Goal: Find contact information: Obtain details needed to contact an individual or organization

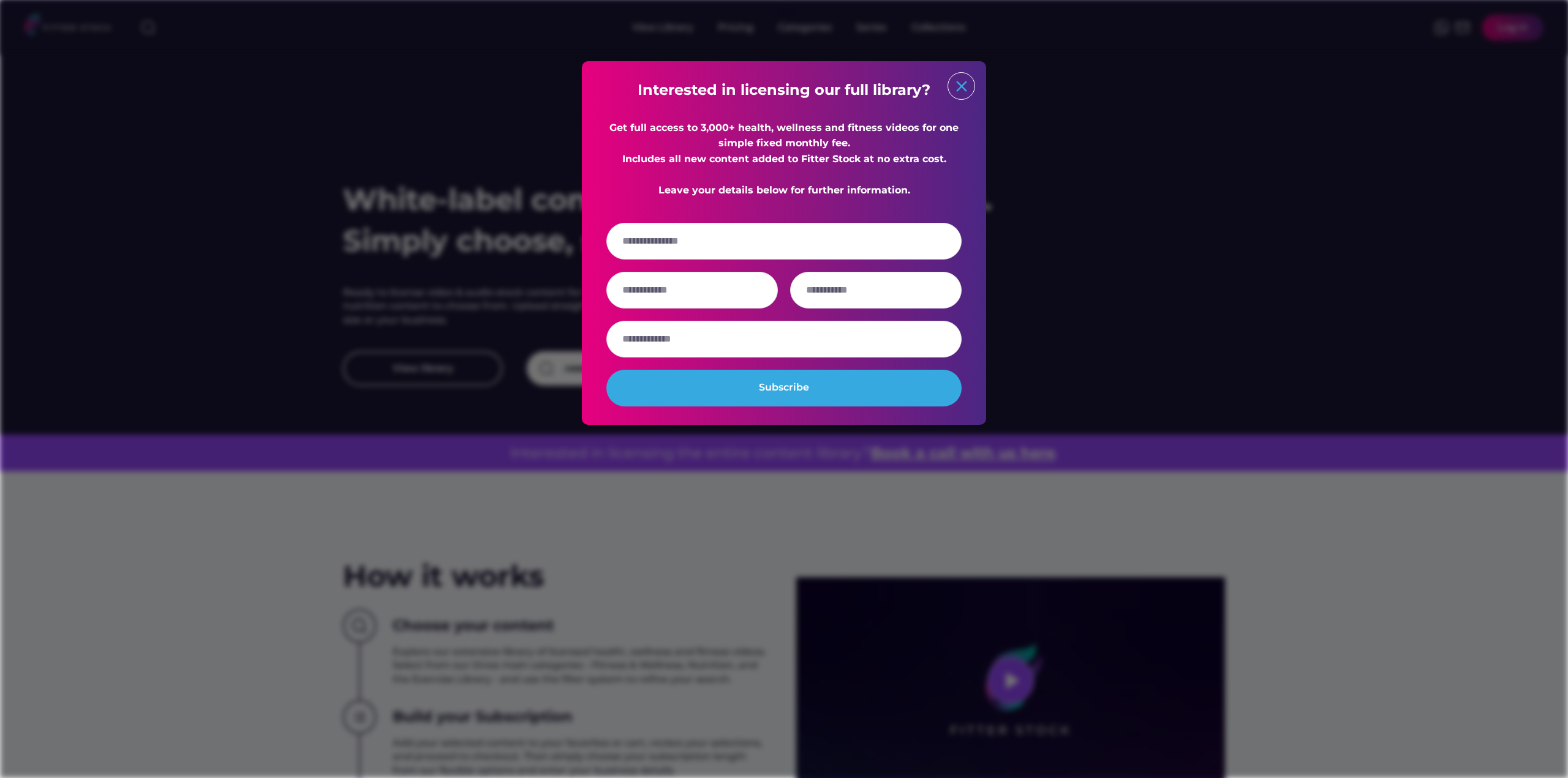
click at [969, 91] on text "close" at bounding box center [962, 87] width 18 height 18
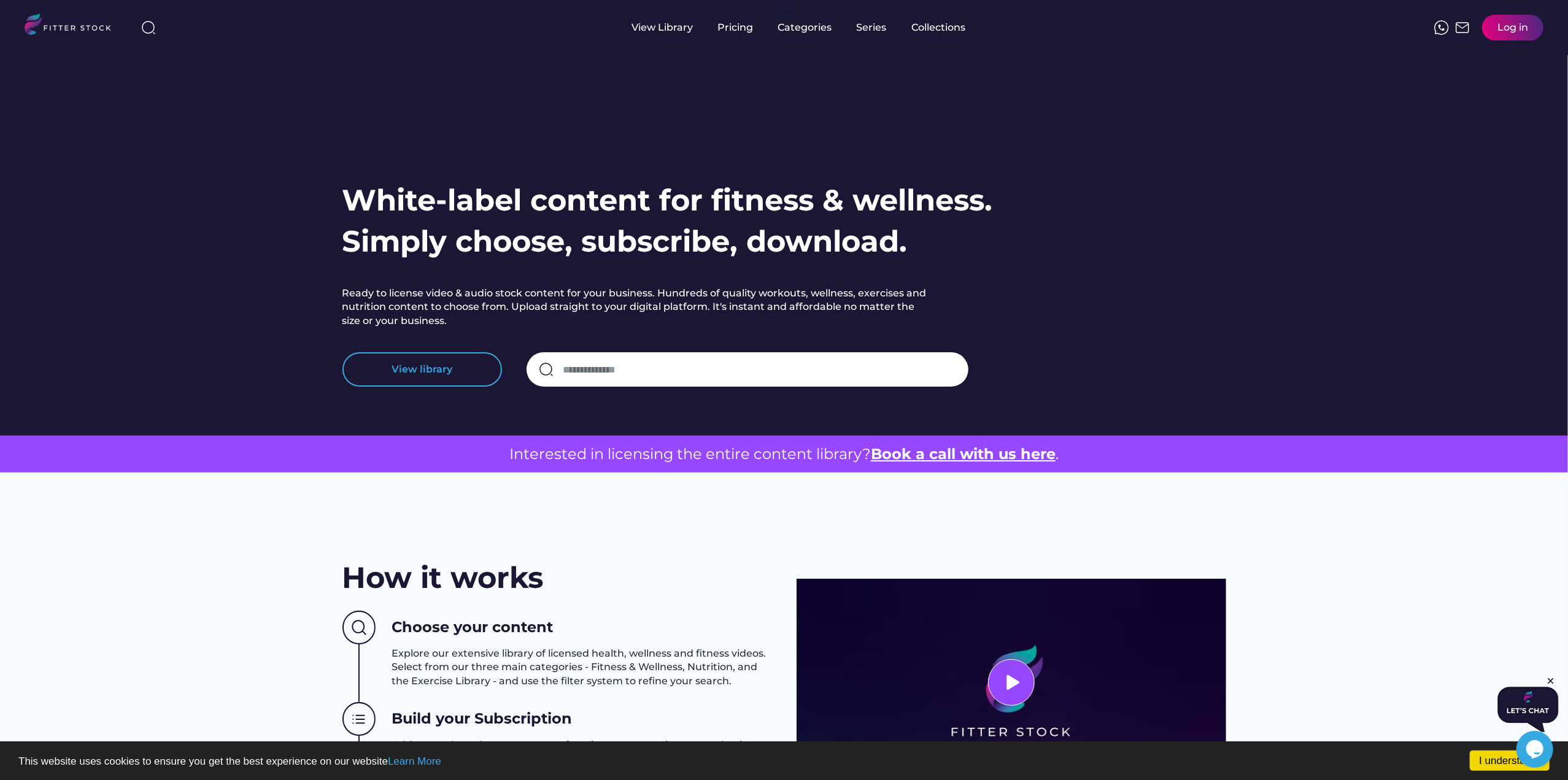
click at [461, 381] on button "View library" at bounding box center [422, 369] width 160 height 34
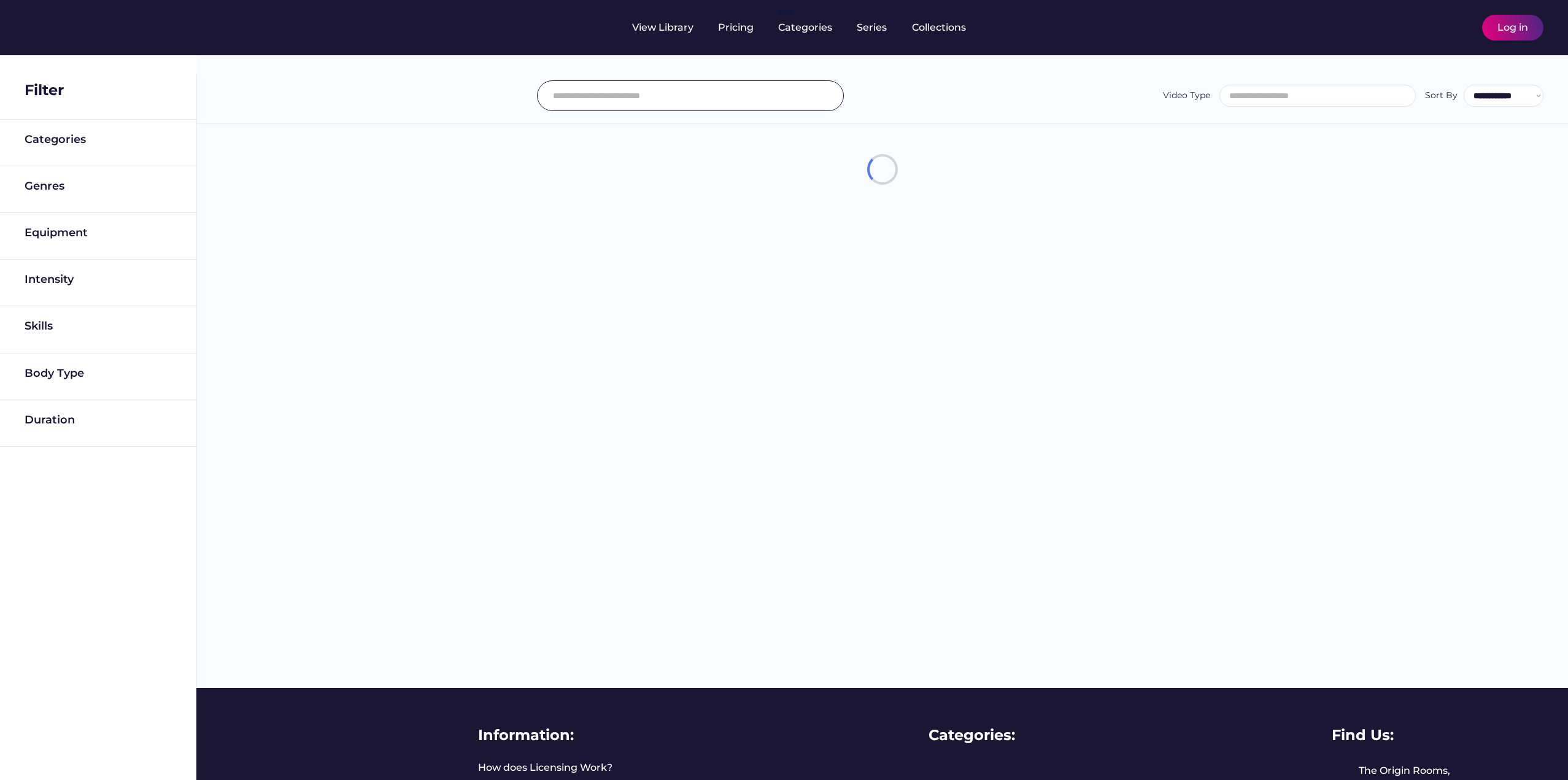
select select
select select "**********"
select select
select select "**********"
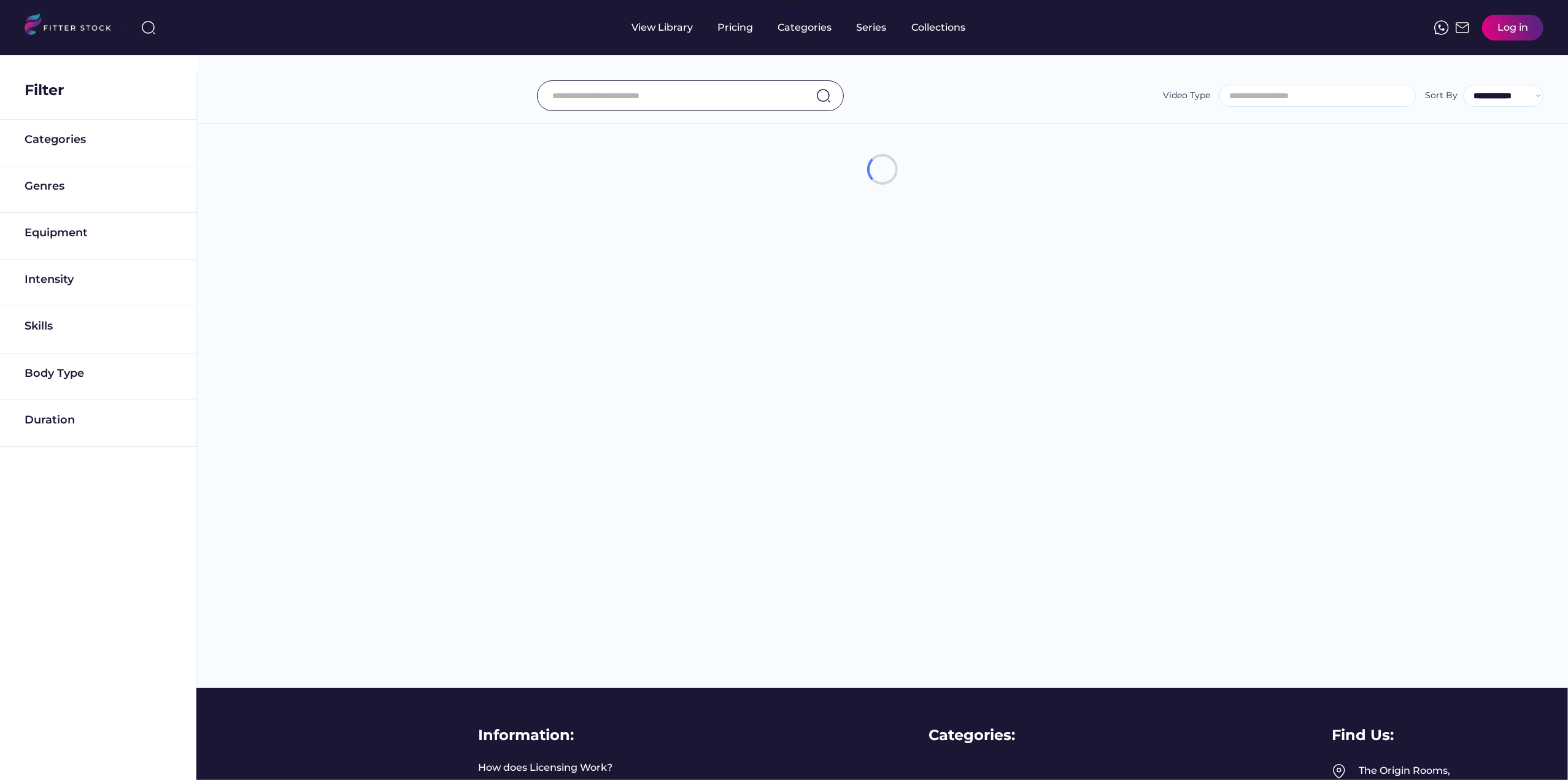
scroll to position [21, 0]
select select "**********"
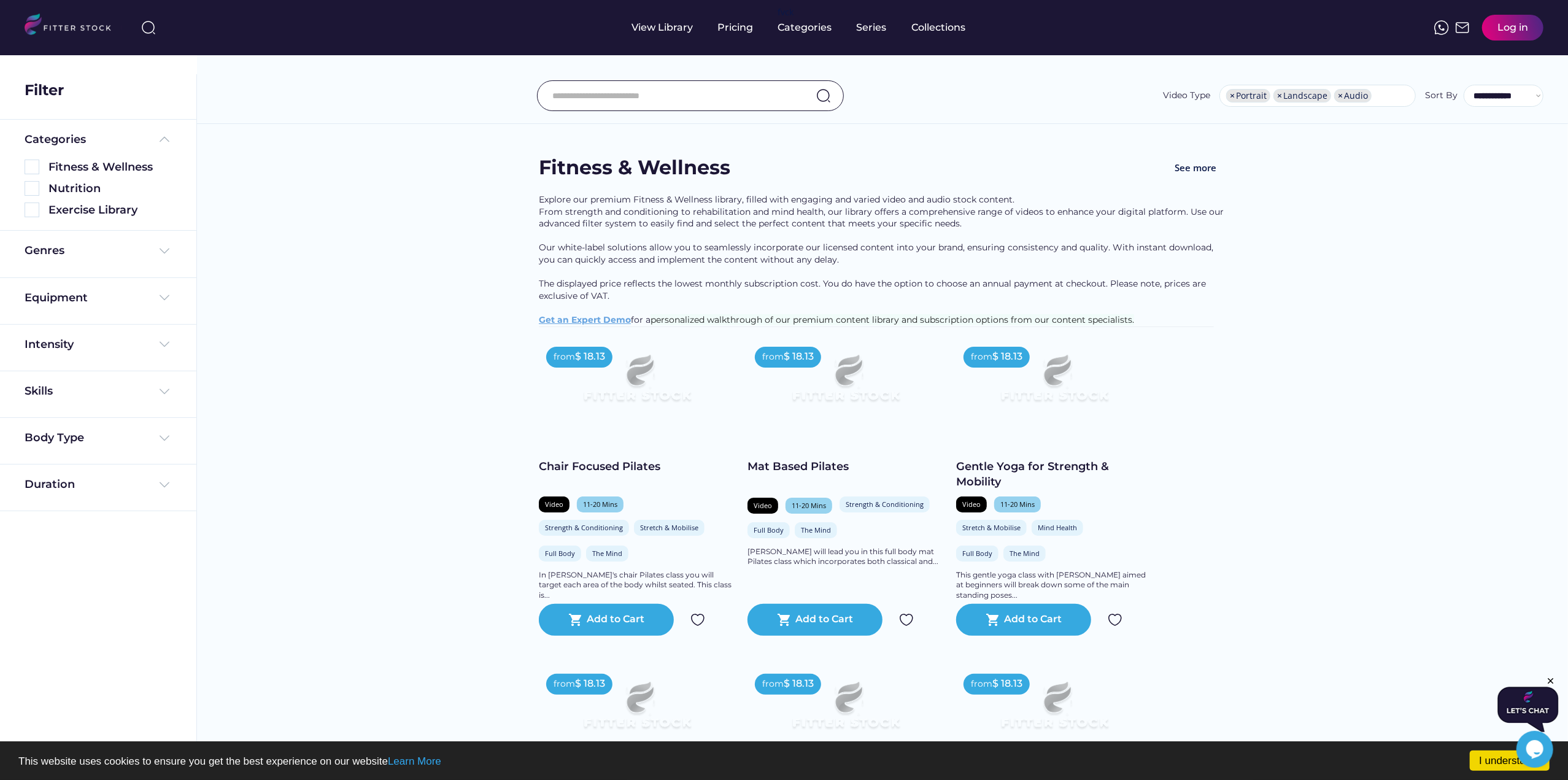
scroll to position [0, 0]
click at [162, 304] on img at bounding box center [164, 298] width 15 height 15
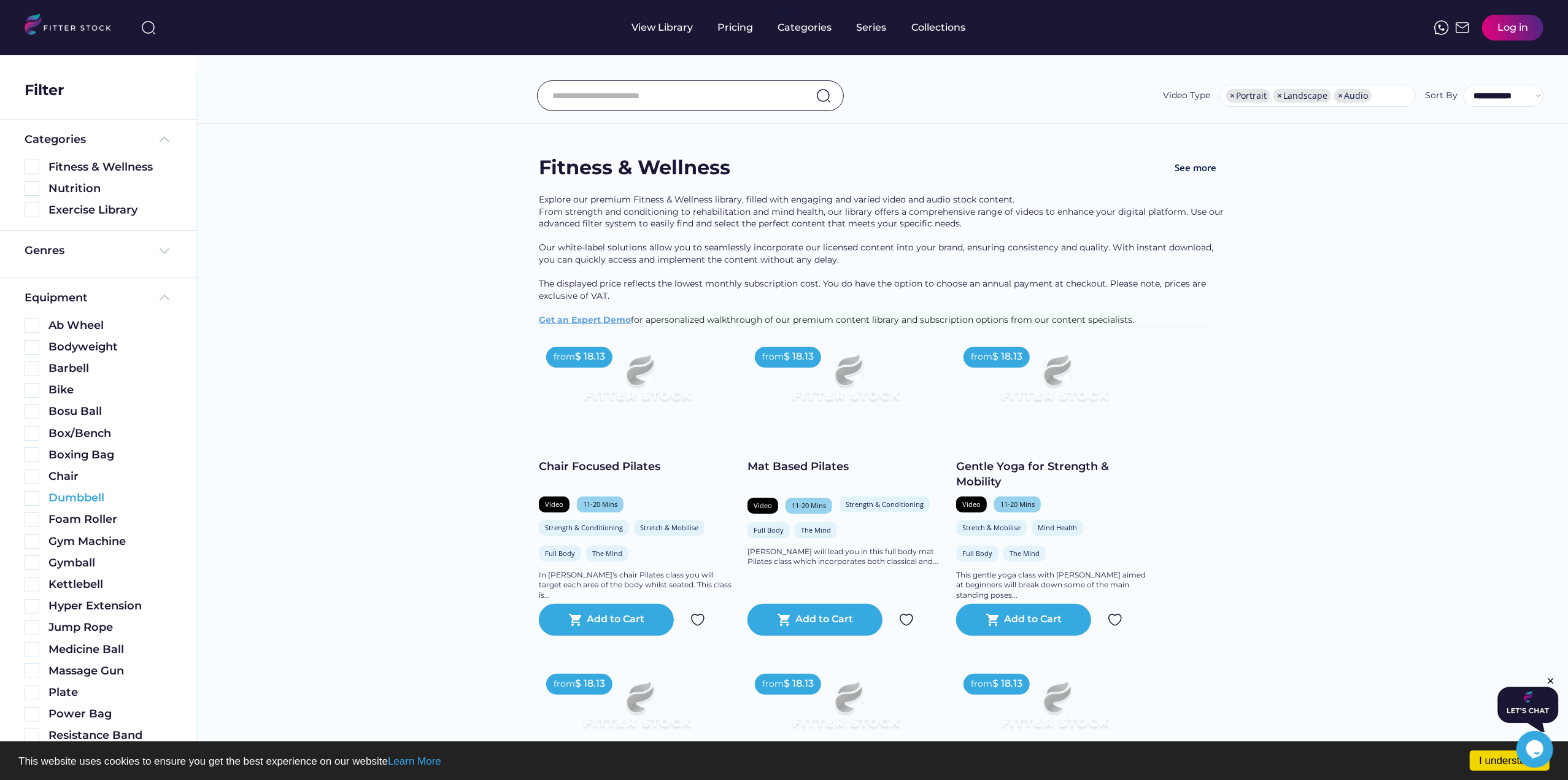
click at [32, 498] on img at bounding box center [32, 499] width 15 height 15
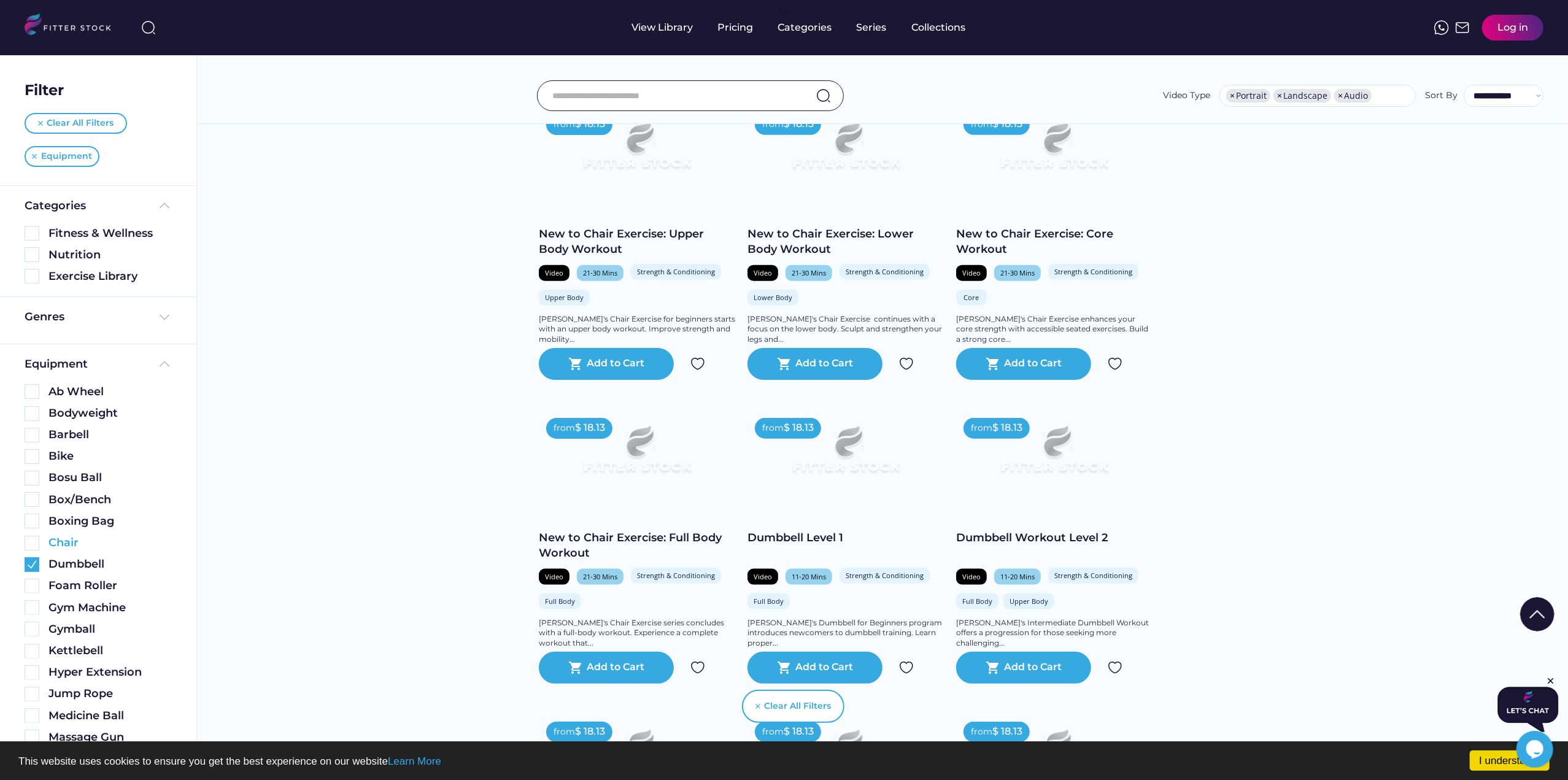
scroll to position [1351, 0]
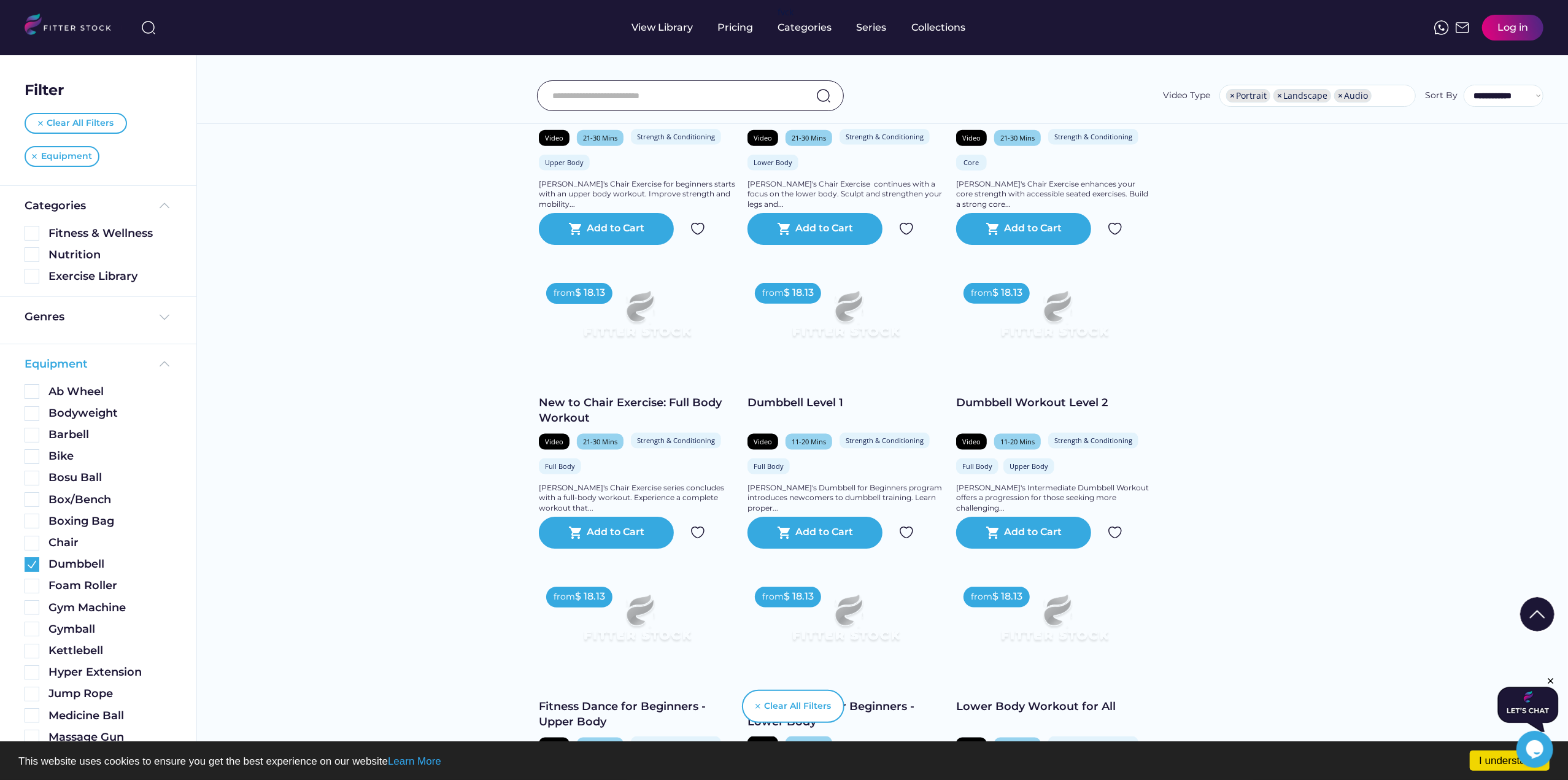
click at [160, 367] on img at bounding box center [164, 364] width 15 height 15
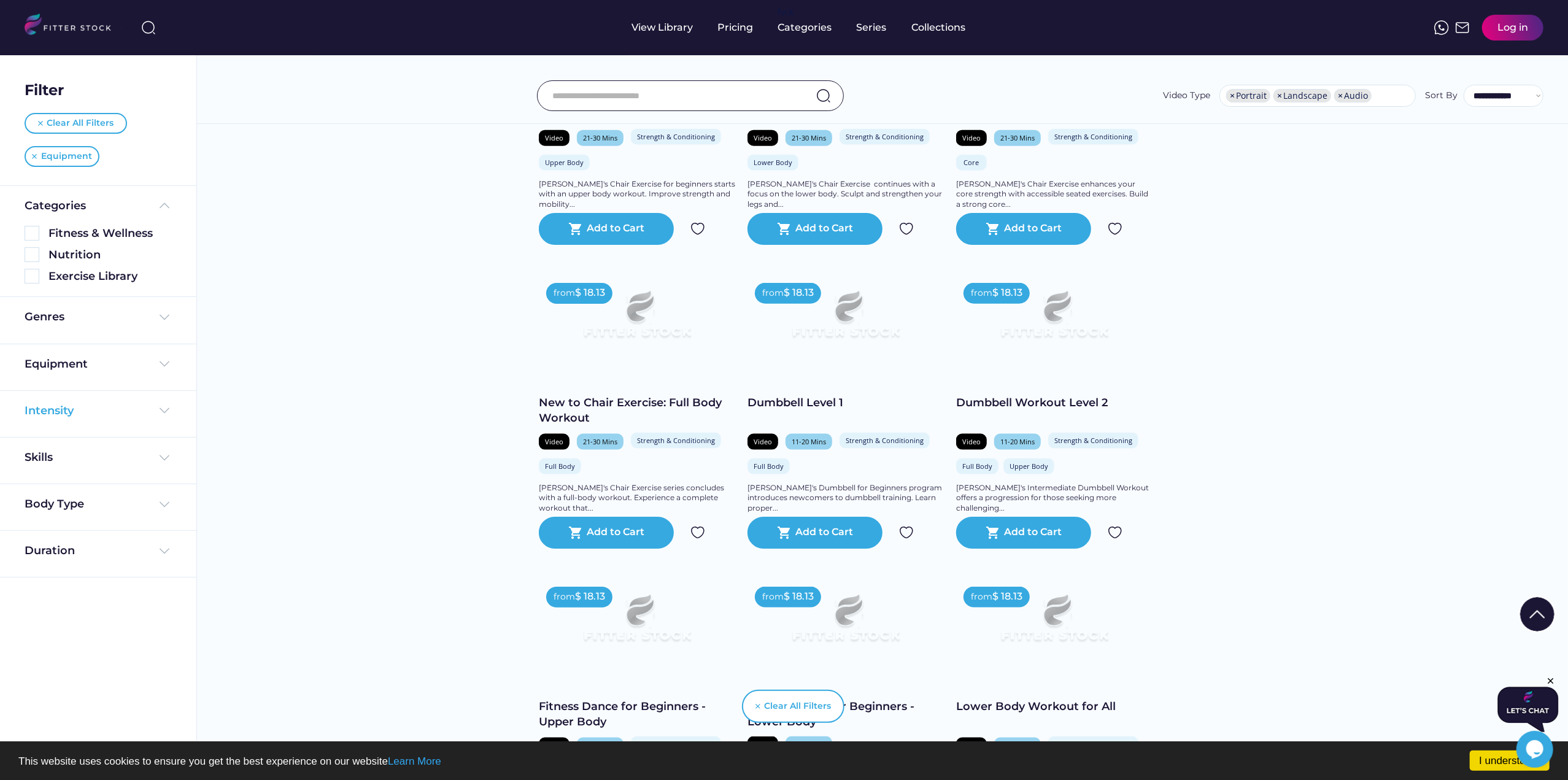
click at [128, 411] on div "Intensity" at bounding box center [98, 411] width 148 height 15
click at [156, 413] on div "Intensity" at bounding box center [98, 411] width 148 height 15
click at [167, 551] on img at bounding box center [164, 551] width 15 height 15
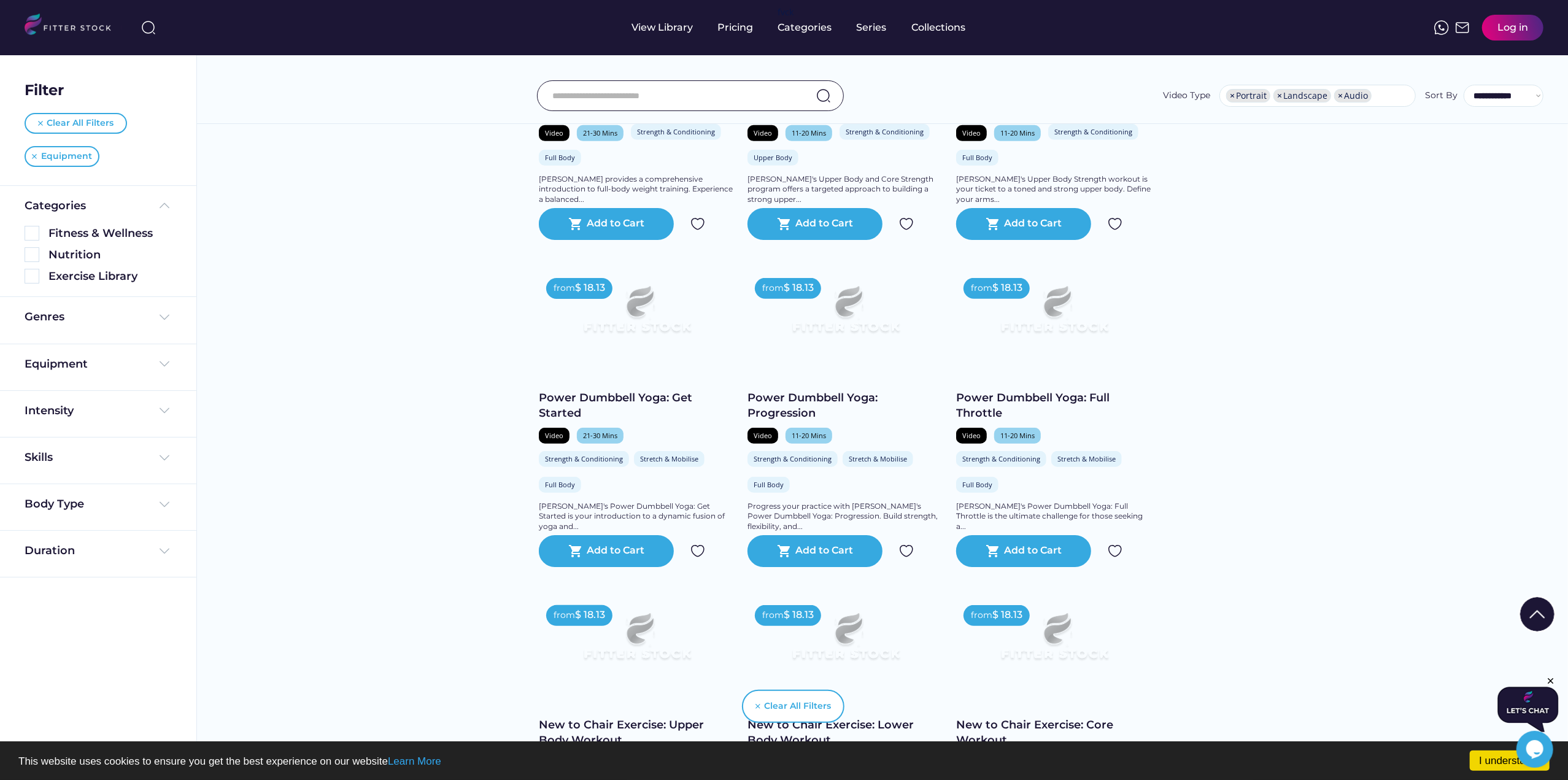
scroll to position [675, 0]
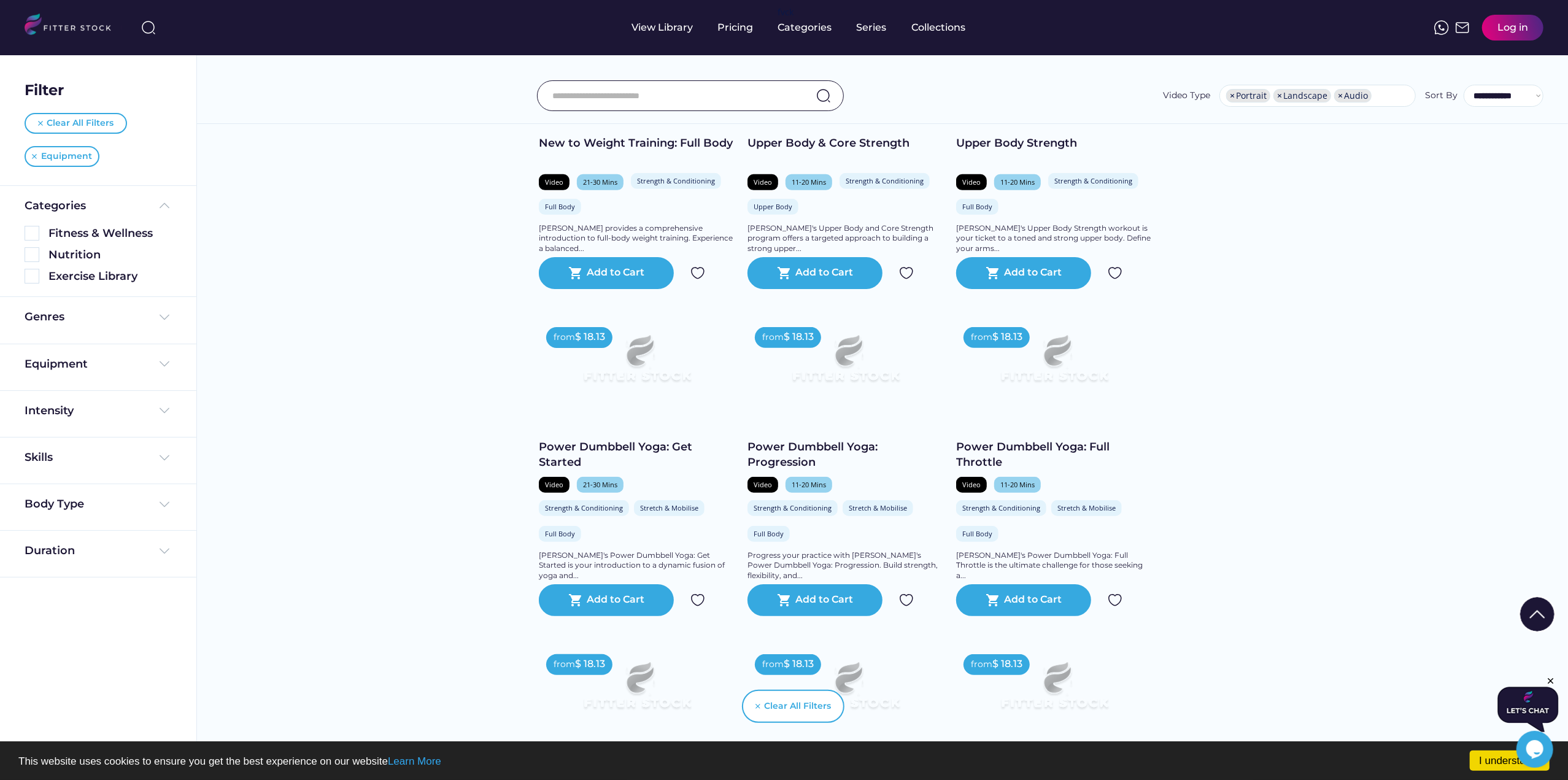
click at [56, 24] on img at bounding box center [73, 26] width 97 height 25
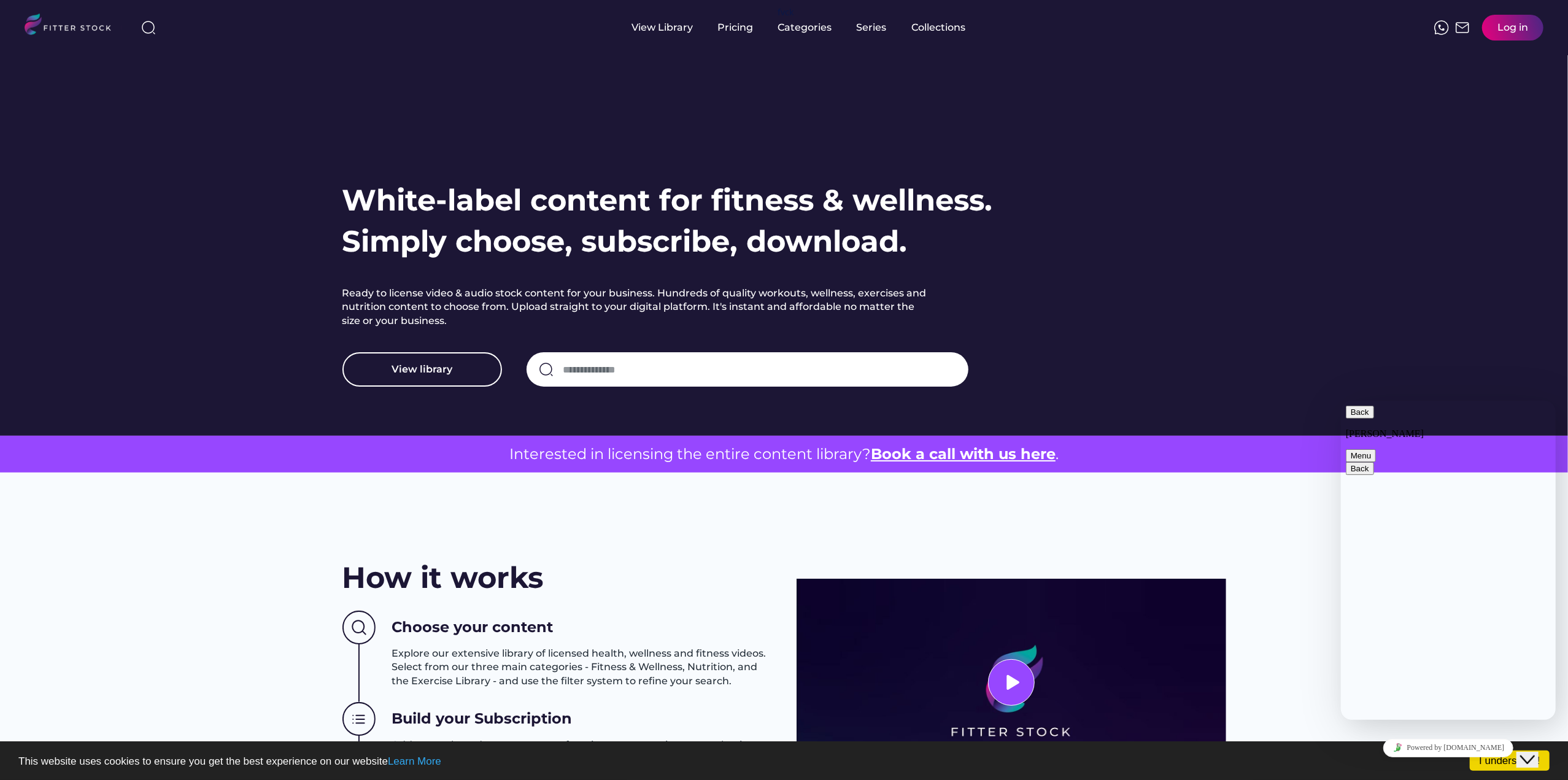
paste textarea "**********"
type textarea "**********"
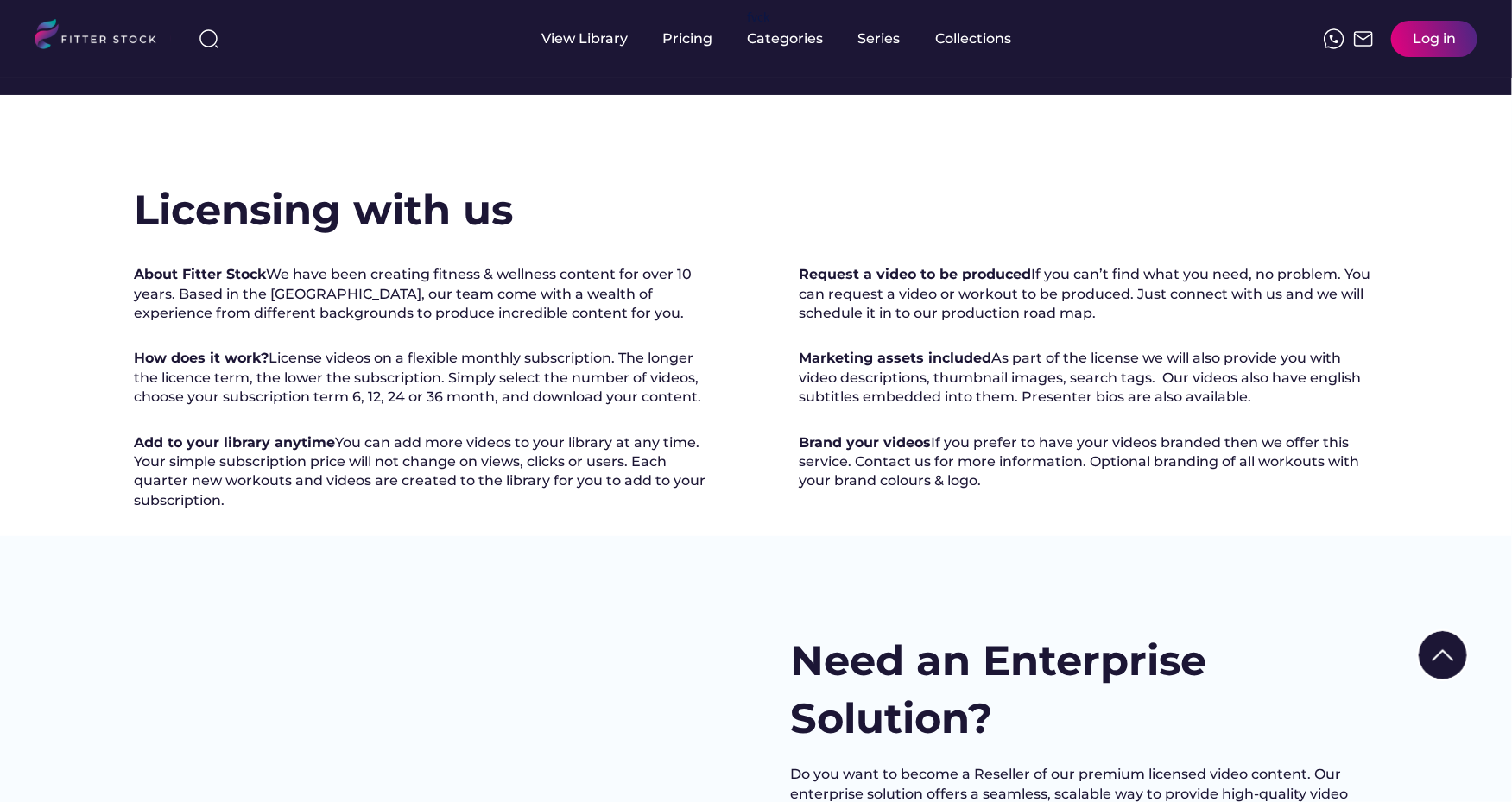
scroll to position [777, 0]
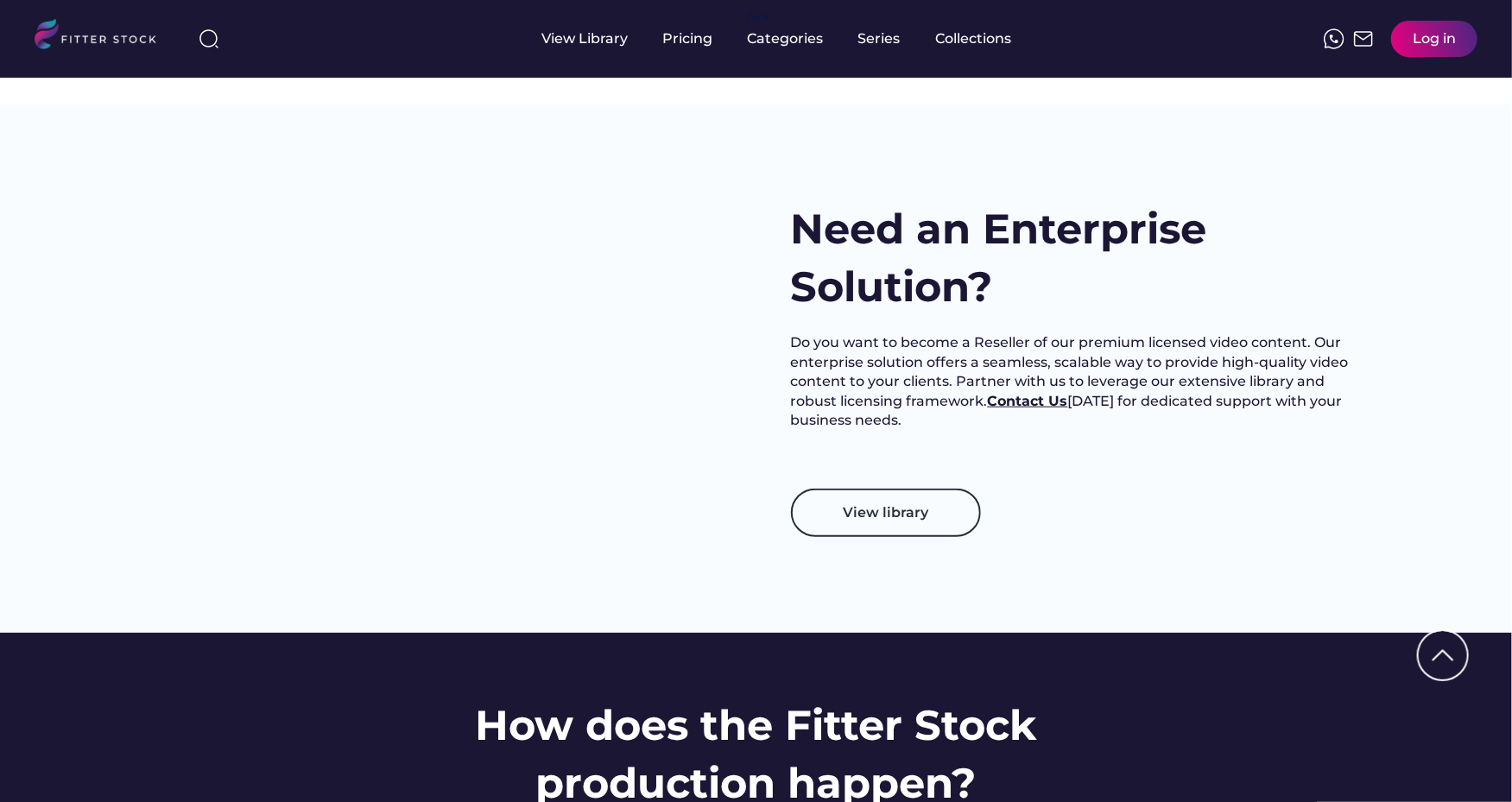
click at [1020, 409] on strong "Contact Us" at bounding box center [1028, 401] width 80 height 17
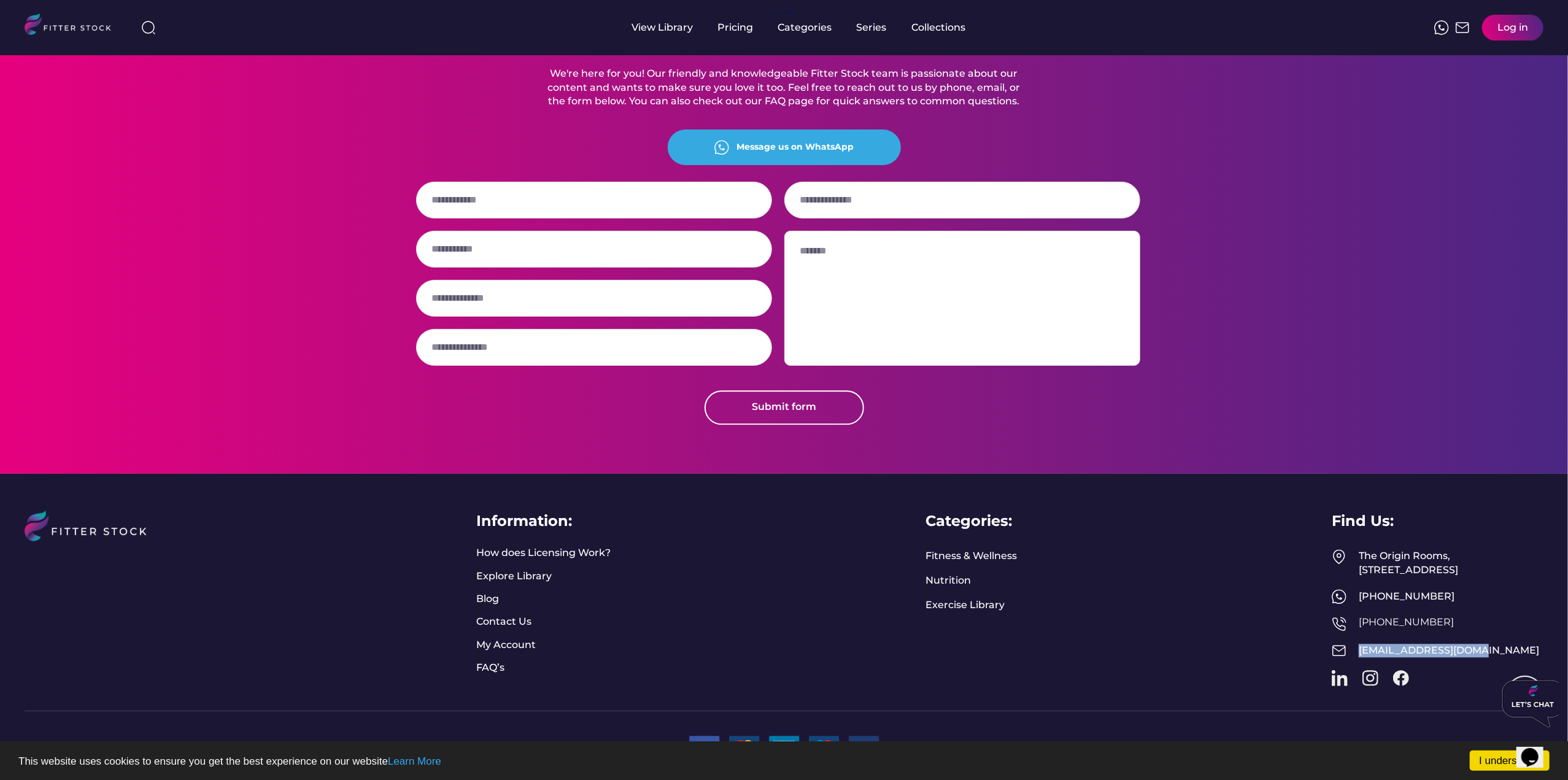
drag, startPoint x: 1469, startPoint y: 650, endPoint x: 1354, endPoint y: 654, distance: 115.1
click at [1354, 654] on div "[EMAIL_ADDRESS][DOMAIN_NAME]" at bounding box center [1438, 651] width 212 height 15
copy link "[EMAIL_ADDRESS][DOMAIN_NAME]"
click at [1470, 656] on div "[EMAIL_ADDRESS][DOMAIN_NAME]" at bounding box center [1451, 651] width 185 height 13
copy link "[EMAIL_ADDRESS][DOMAIN_NAME]"
